Goal: Task Accomplishment & Management: Manage account settings

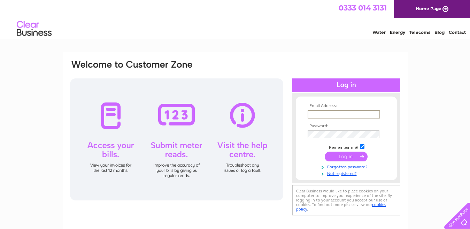
paste input "[EMAIL_ADDRESS][DOMAIN_NAME]"
type input "[EMAIL_ADDRESS][DOMAIN_NAME]"
click at [326, 139] on tbody "Email Address: [EMAIL_ADDRESS][DOMAIN_NAME] Password: Remember me?" at bounding box center [346, 140] width 81 height 72
click at [325, 152] on input "submit" at bounding box center [346, 157] width 43 height 10
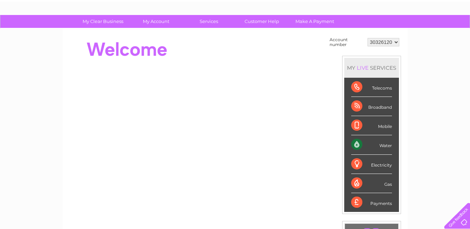
scroll to position [35, 0]
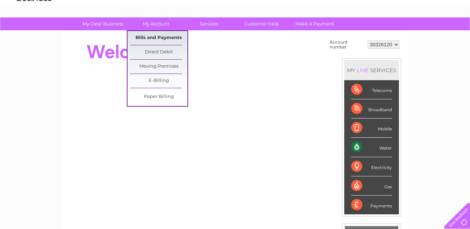
click at [157, 35] on link "Bills and Payments" at bounding box center [159, 38] width 58 height 14
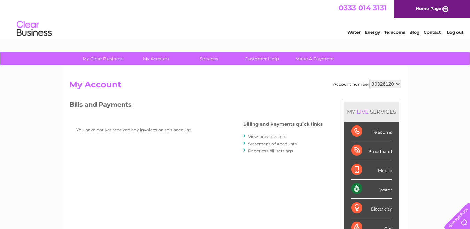
click at [456, 33] on link "Log out" at bounding box center [455, 32] width 16 height 5
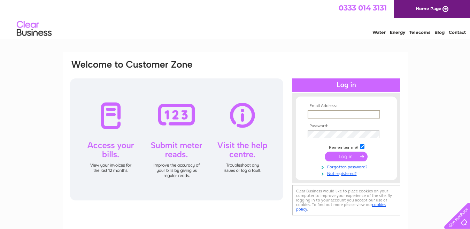
click at [324, 113] on input "text" at bounding box center [344, 114] width 73 height 8
click at [323, 112] on input "text" at bounding box center [344, 114] width 73 height 8
type input "faizy786_82@hotmail.com"
click at [325, 152] on input "submit" at bounding box center [346, 157] width 43 height 10
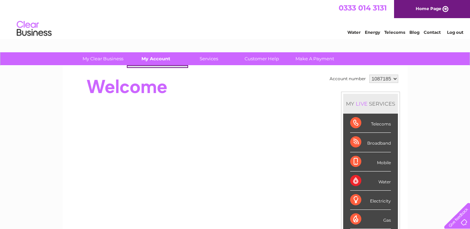
click at [151, 60] on link "My Account" at bounding box center [156, 58] width 58 height 13
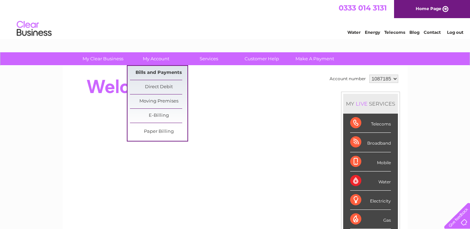
click at [151, 76] on link "Bills and Payments" at bounding box center [159, 73] width 58 height 14
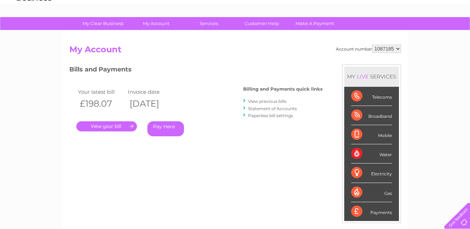
scroll to position [35, 0]
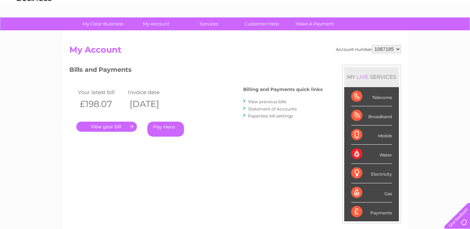
click at [96, 126] on link "." at bounding box center [106, 127] width 61 height 10
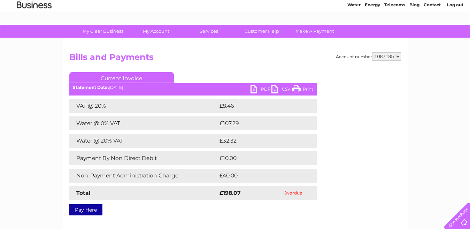
scroll to position [70, 0]
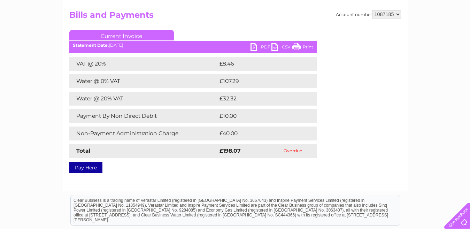
click at [262, 48] on link "PDF" at bounding box center [261, 48] width 21 height 10
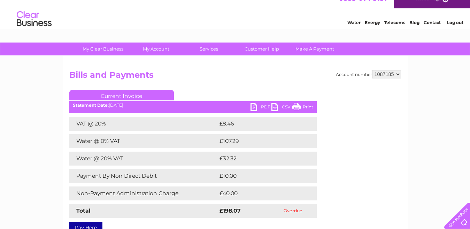
scroll to position [0, 0]
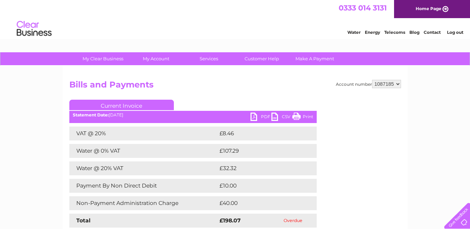
click at [453, 32] on link "Log out" at bounding box center [455, 32] width 16 height 5
